Goal: Navigation & Orientation: Find specific page/section

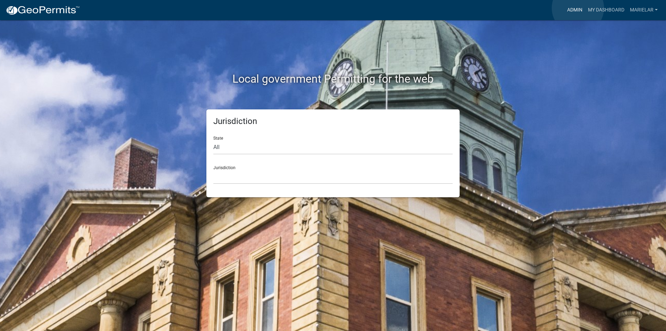
click at [578, 8] on link "Admin" at bounding box center [575, 9] width 21 height 13
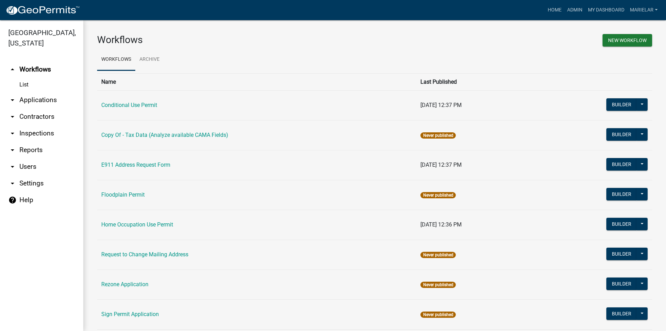
click at [10, 96] on icon "arrow_drop_down" at bounding box center [12, 100] width 8 height 8
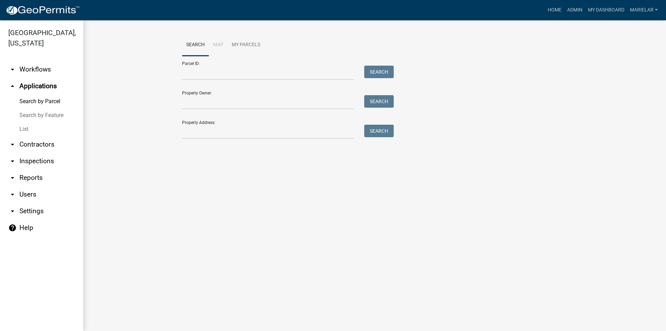
click at [27, 122] on link "List" at bounding box center [41, 129] width 83 height 14
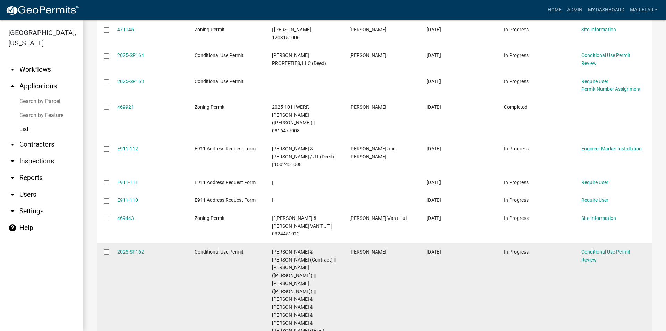
scroll to position [199, 0]
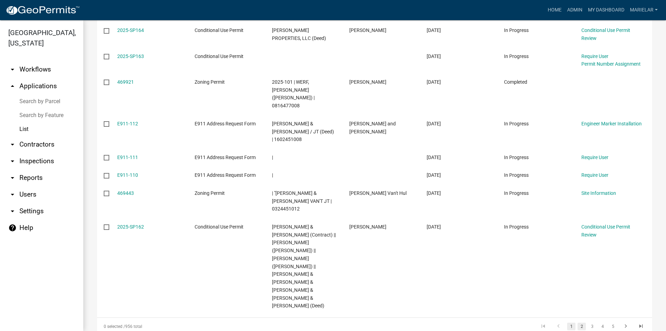
click at [578, 322] on link "2" at bounding box center [582, 326] width 8 height 8
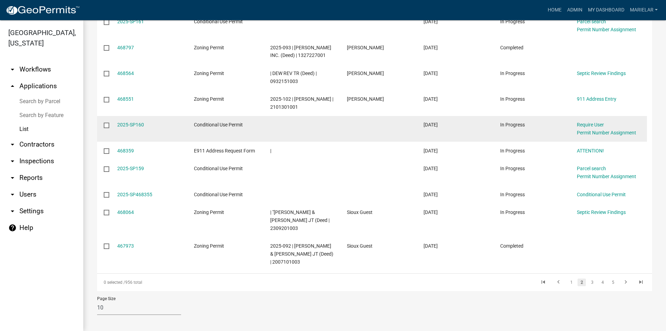
scroll to position [143, 0]
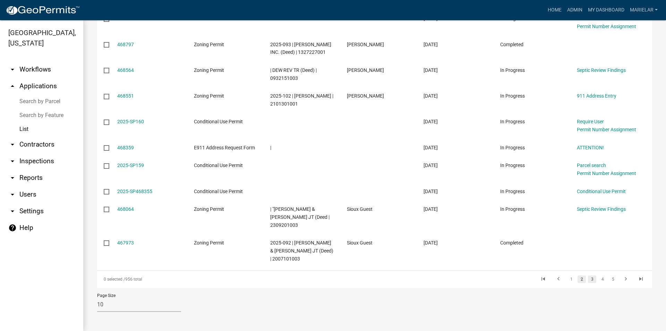
click at [588, 279] on link "3" at bounding box center [592, 279] width 8 height 8
